Goal: Use online tool/utility: Use online tool/utility

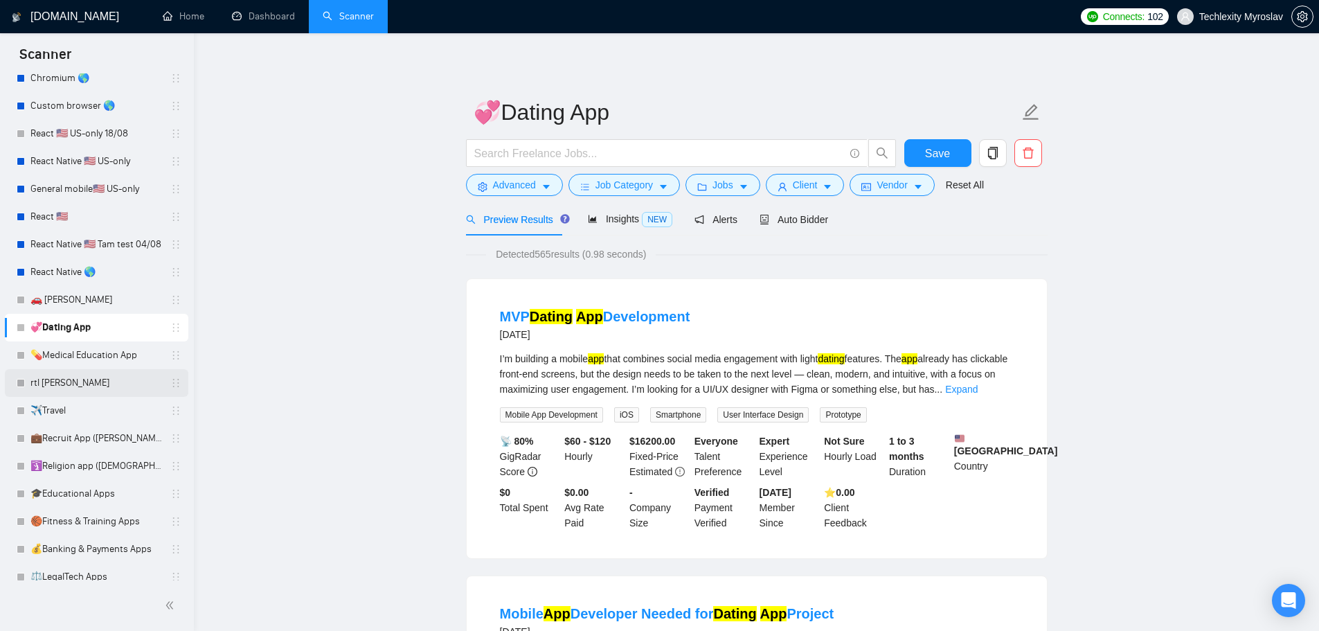
scroll to position [171, 0]
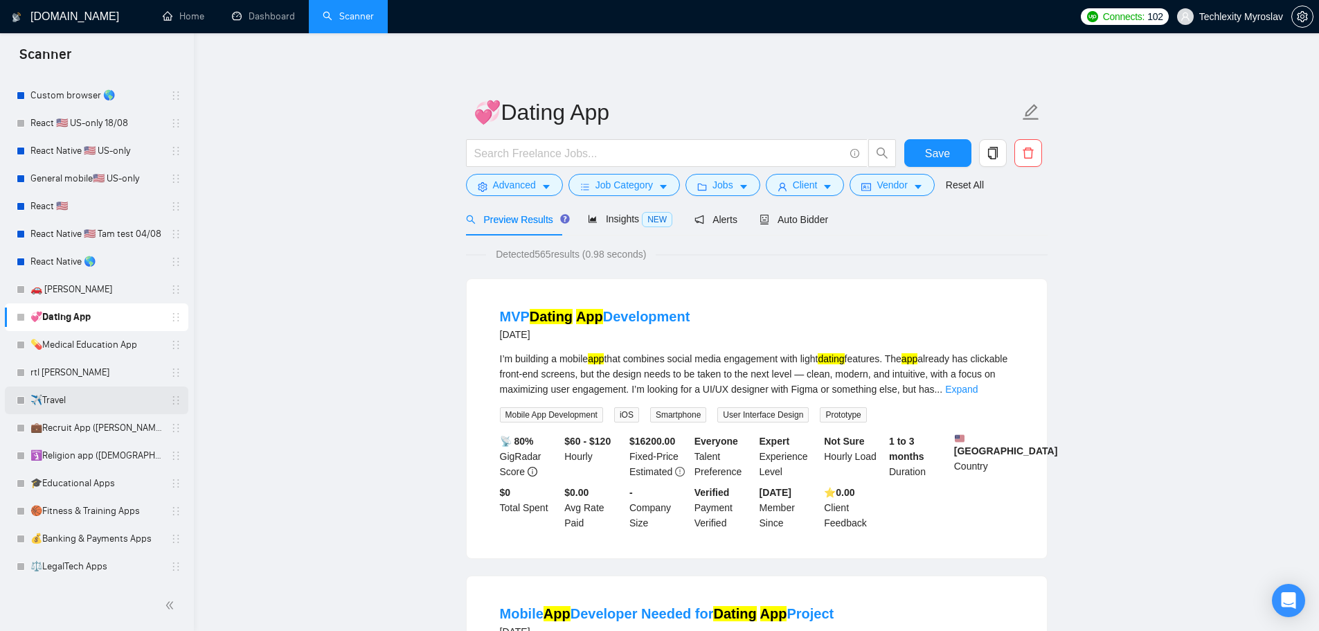
drag, startPoint x: 133, startPoint y: 402, endPoint x: 162, endPoint y: 397, distance: 29.6
click at [133, 402] on link "✈️Travel" at bounding box center [96, 400] width 132 height 28
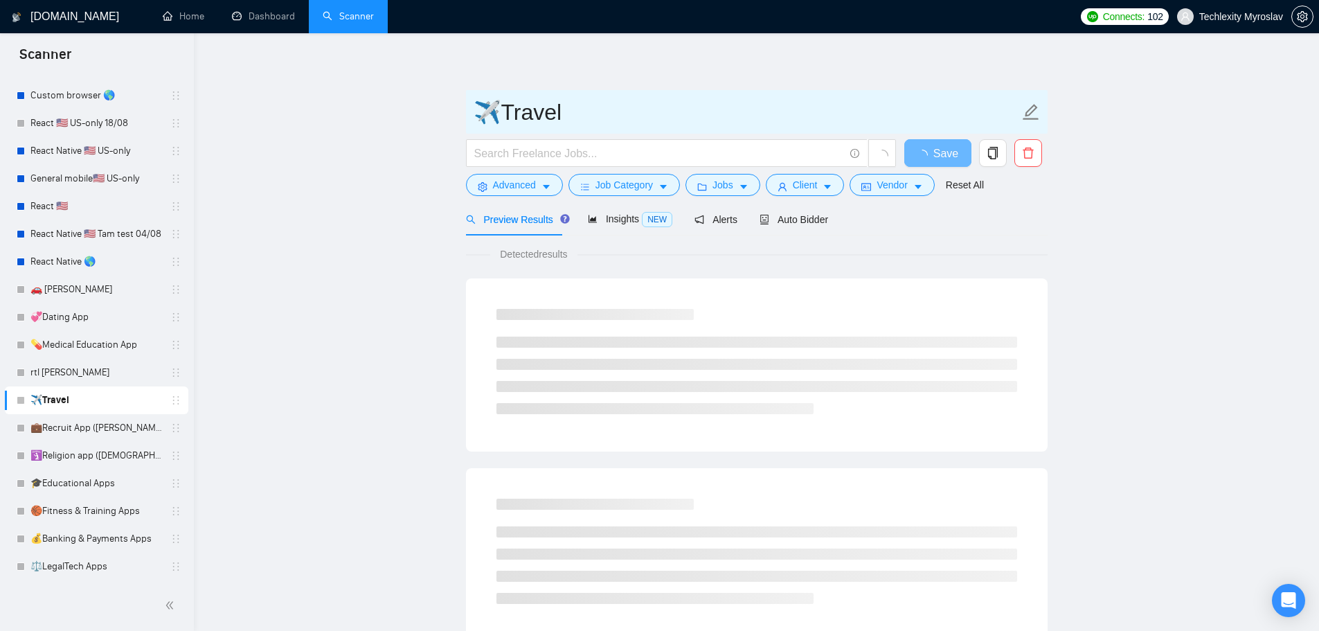
click at [613, 118] on input "✈️Travel" at bounding box center [747, 112] width 546 height 35
type input "✈️Travel app"
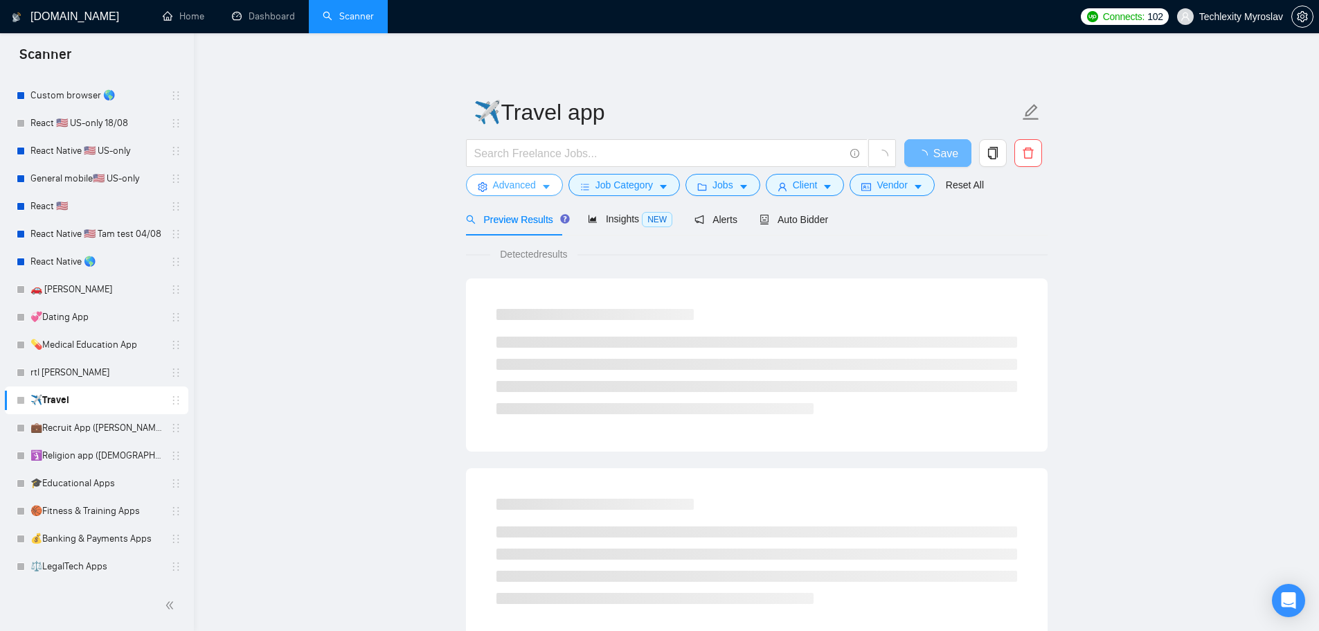
click at [534, 178] on span "Advanced" at bounding box center [514, 184] width 43 height 15
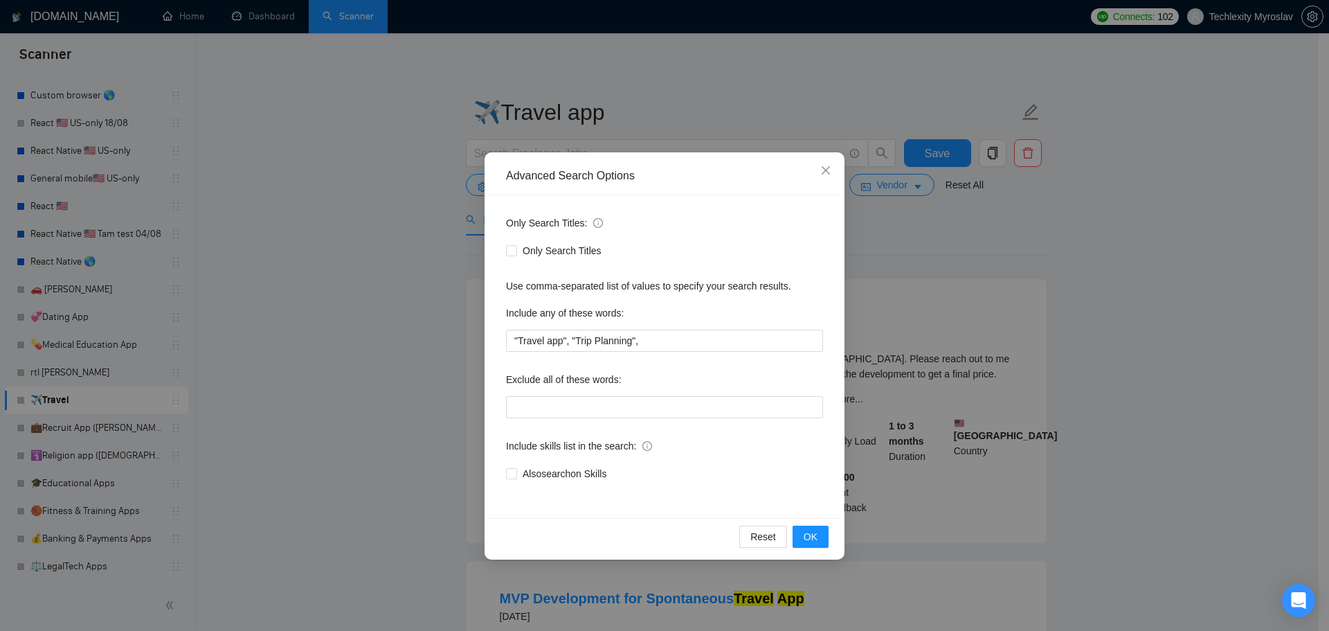
click at [402, 208] on div "Advanced Search Options Only Search Titles: Only Search Titles Use comma-separa…" at bounding box center [664, 315] width 1329 height 631
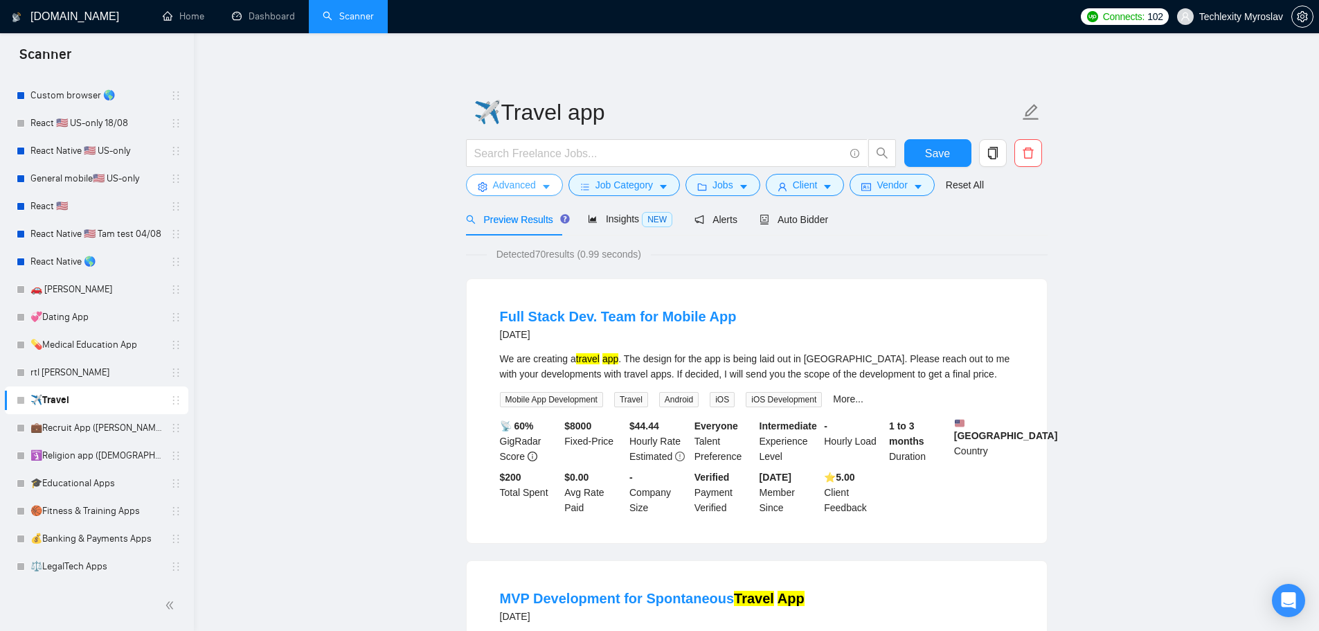
click at [519, 176] on button "Advanced" at bounding box center [514, 185] width 97 height 22
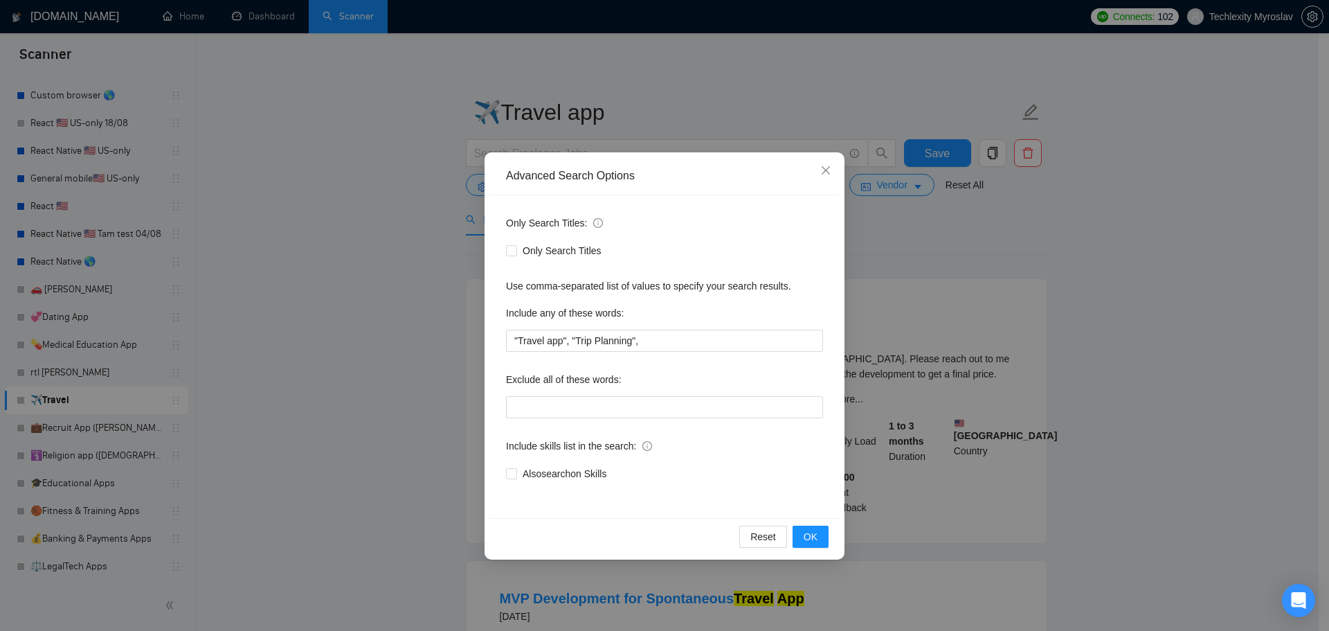
click at [1014, 269] on div "Advanced Search Options Only Search Titles: Only Search Titles Use comma-separa…" at bounding box center [664, 315] width 1329 height 631
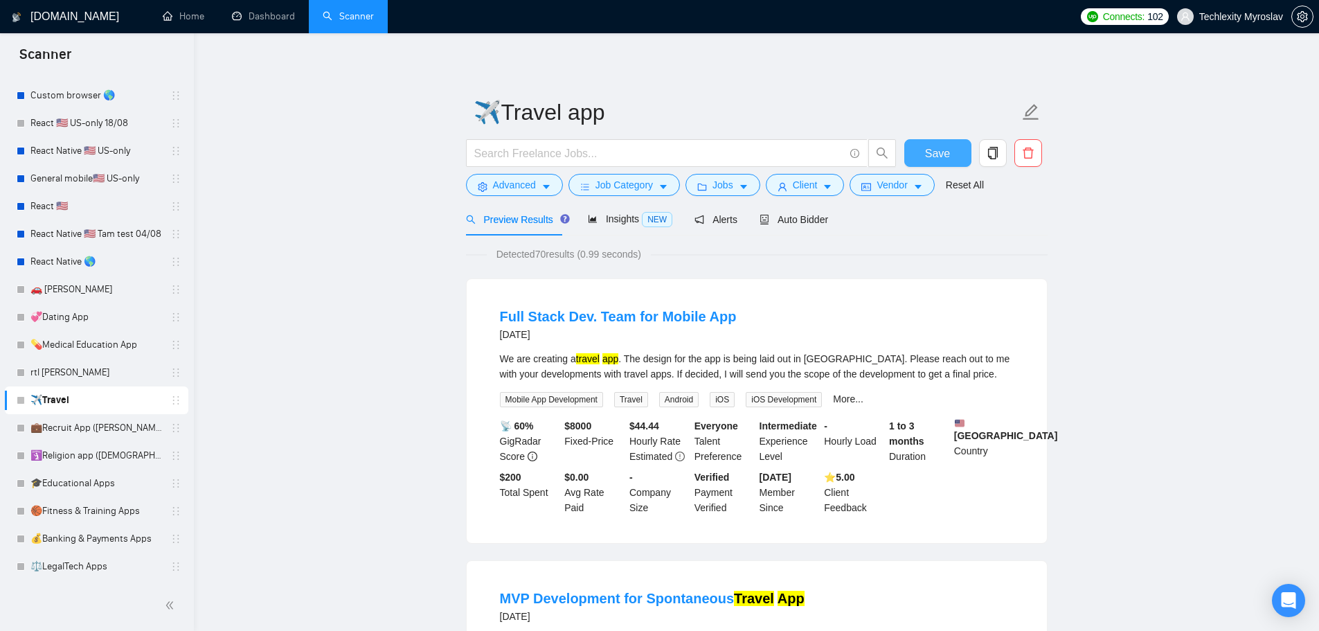
click at [945, 155] on span "Save" at bounding box center [937, 153] width 25 height 17
